Goal: Information Seeking & Learning: Check status

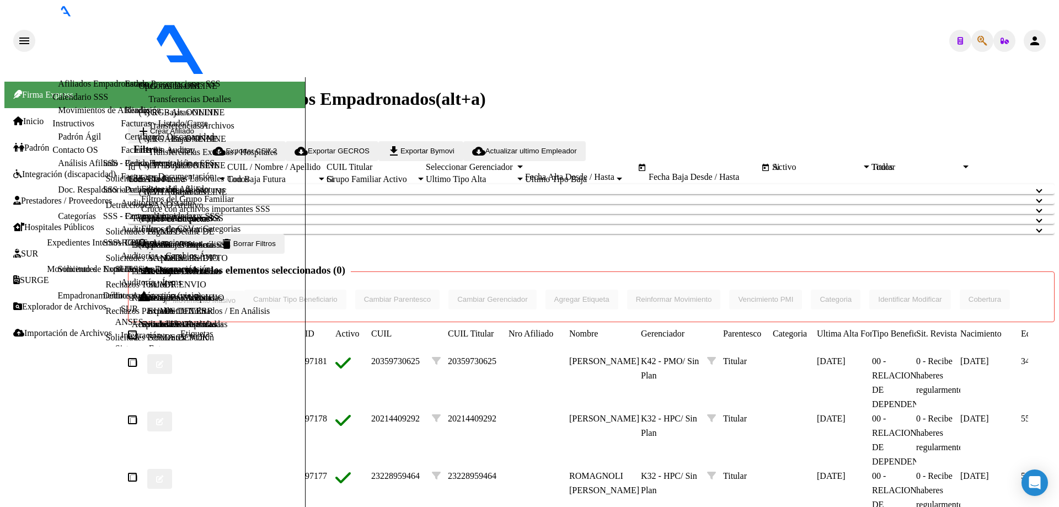
drag, startPoint x: 232, startPoint y: 164, endPoint x: 158, endPoint y: 154, distance: 75.0
type input "27391073037"
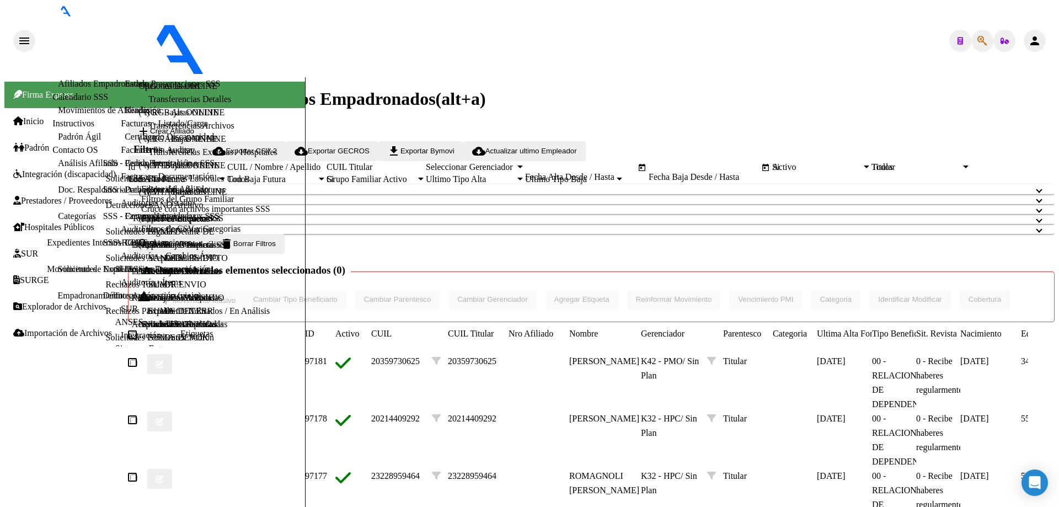
type textarea "27391073037"
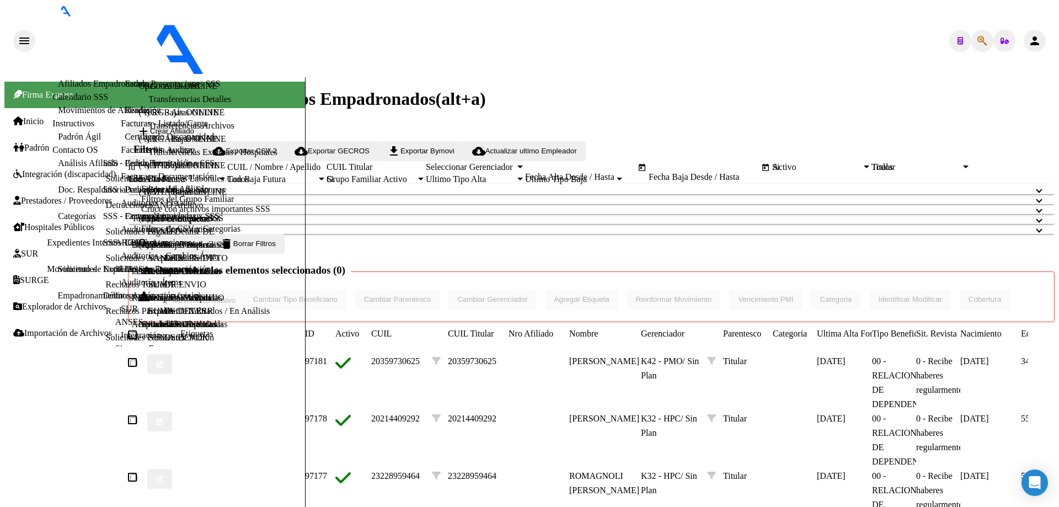
drag, startPoint x: 0, startPoint y: 248, endPoint x: 83, endPoint y: 189, distance: 101.3
drag, startPoint x: 244, startPoint y: 160, endPoint x: 122, endPoint y: 147, distance: 122.1
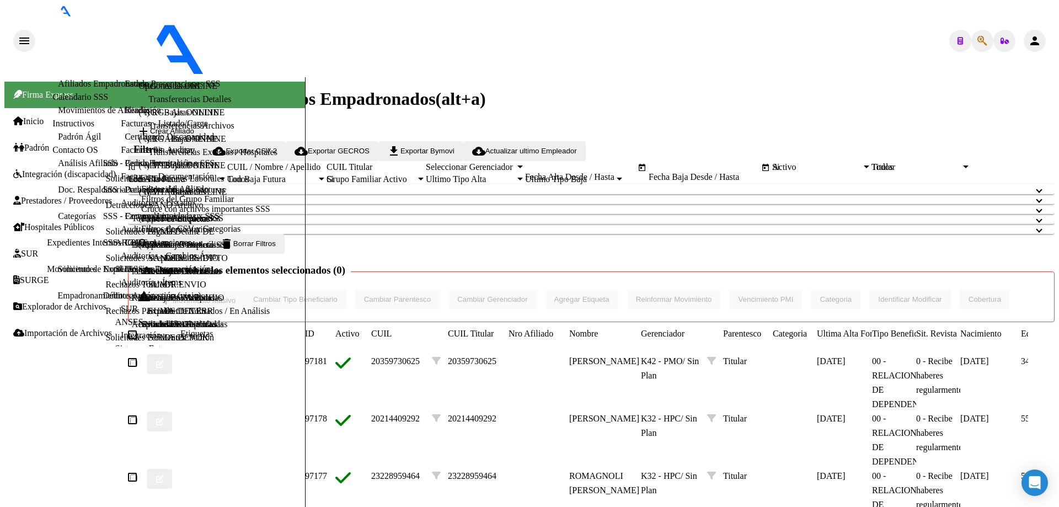
type input "223202"
type textarea "27002232028"
